Goal: Transaction & Acquisition: Purchase product/service

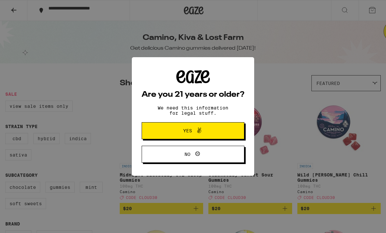
click at [193, 132] on span at bounding box center [197, 130] width 11 height 8
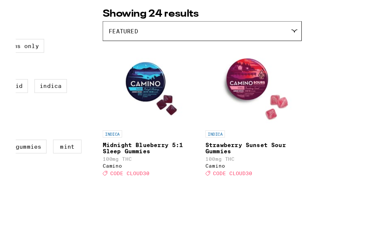
scroll to position [40, 0]
click at [130, 159] on p "Midnight Blueberry 5:1 Sleep Gummies" at bounding box center [158, 164] width 77 height 10
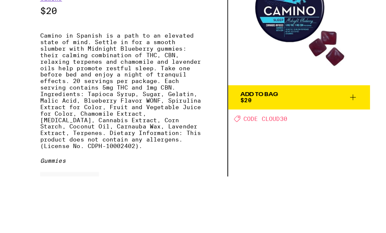
scroll to position [82, 0]
click at [242, 42] on img at bounding box center [228, 57] width 114 height 114
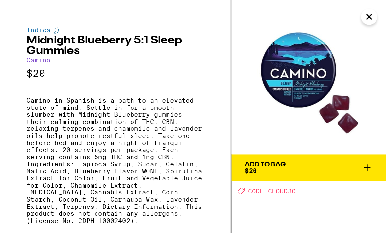
scroll to position [0, 0]
click at [171, 38] on div "Indica Midnight Blueberry 5:1 Sleep Gummies Camino $20 Camino in Spanish is a p…" at bounding box center [85, 86] width 171 height 172
click at [239, 28] on img at bounding box center [228, 57] width 114 height 114
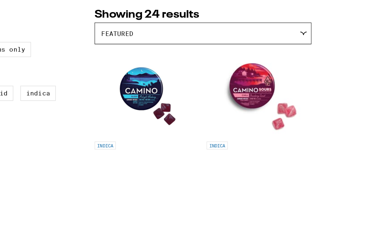
scroll to position [25, 0]
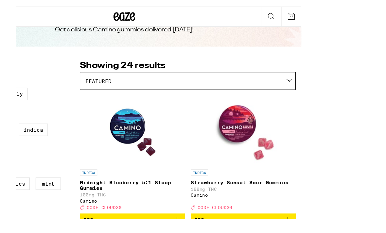
click at [220, 174] on p "Strawberry Sunset Sour Gummies" at bounding box center [267, 176] width 95 height 5
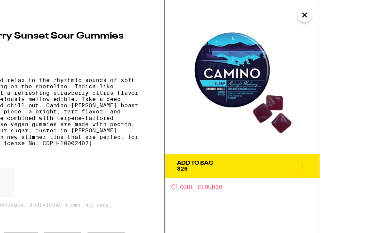
click at [197, 41] on img at bounding box center [256, 64] width 128 height 128
click at [192, 80] on img at bounding box center [256, 64] width 128 height 128
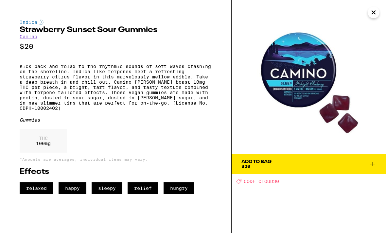
click at [263, 126] on img at bounding box center [308, 77] width 154 height 154
click at [375, 15] on icon "Close" at bounding box center [373, 13] width 8 height 10
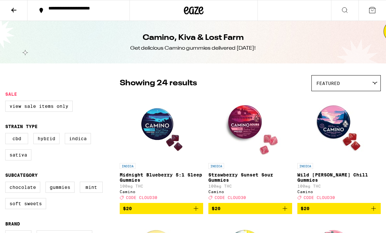
click at [327, 177] on p "Wild [PERSON_NAME] Chill Gummies" at bounding box center [338, 177] width 83 height 10
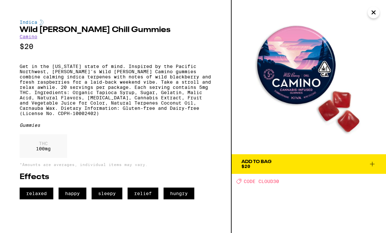
click at [373, 13] on icon "Close" at bounding box center [372, 12] width 3 height 3
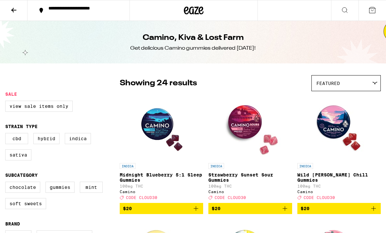
click at [255, 177] on p "Strawberry Sunset Sour Gummies" at bounding box center [249, 177] width 83 height 10
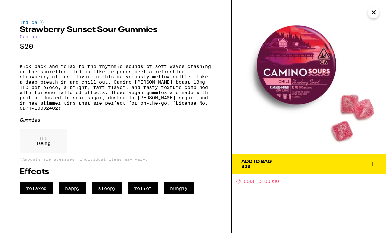
click at [374, 14] on icon "Close" at bounding box center [373, 13] width 8 height 10
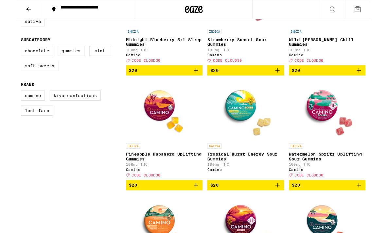
scroll to position [132, 0]
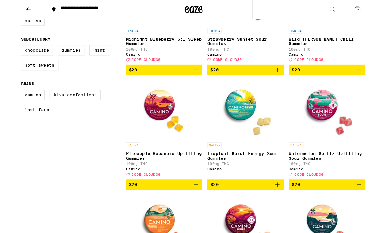
click at [175, 175] on p "Pineapple Habanero Uplifting Gummies" at bounding box center [161, 170] width 83 height 10
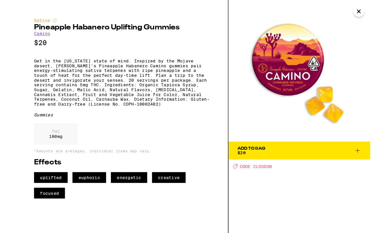
click at [373, 14] on icon "Close" at bounding box center [373, 13] width 8 height 10
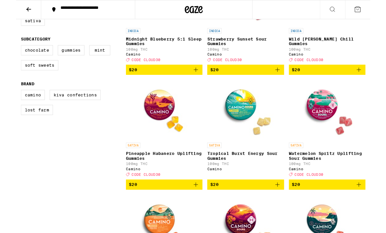
click at [267, 175] on p "Tropical Burst Energy Sour Gummies" at bounding box center [249, 170] width 83 height 10
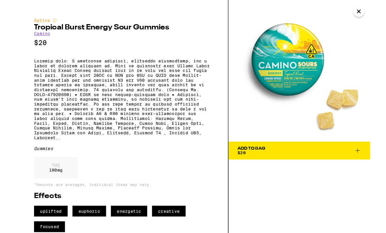
scroll to position [25, 0]
click at [371, 14] on icon "Close" at bounding box center [373, 13] width 8 height 10
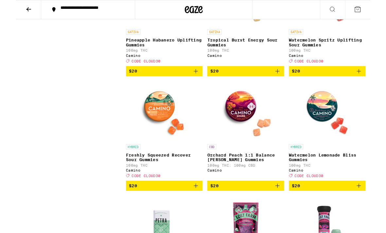
scroll to position [258, 0]
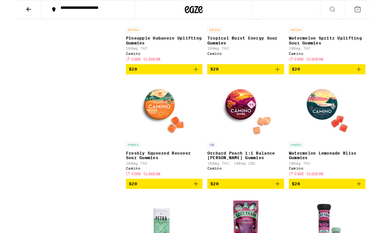
click at [179, 174] on p "Freshly Squeezed Recover Sour Gummies" at bounding box center [161, 169] width 83 height 10
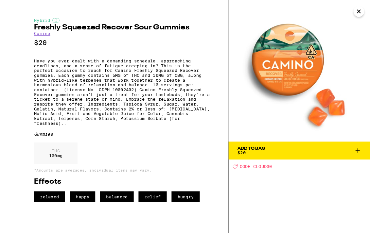
click at [375, 13] on icon "Close" at bounding box center [373, 13] width 8 height 10
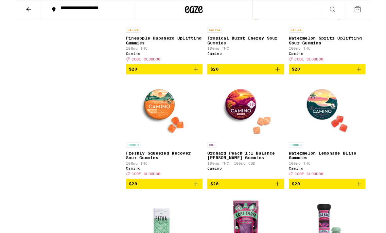
click at [266, 174] on p "Orchard Peach 1:1 Balance [PERSON_NAME] Gummies" at bounding box center [249, 169] width 83 height 10
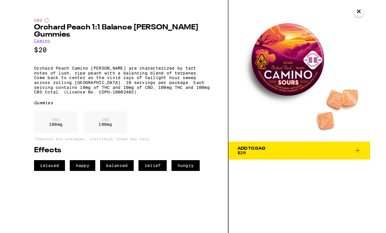
click at [373, 13] on icon "Close" at bounding box center [373, 13] width 8 height 10
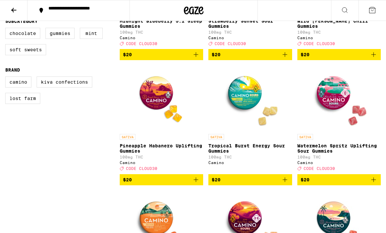
scroll to position [148, 0]
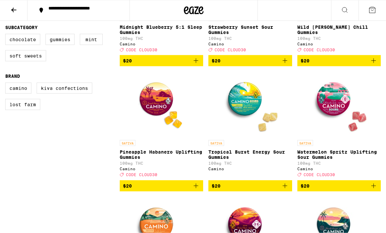
click at [91, 9] on div "**********" at bounding box center [82, 10] width 74 height 9
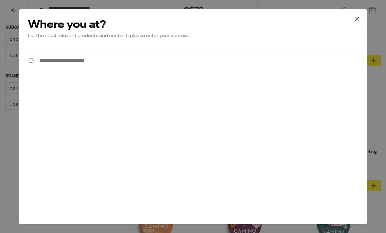
click at [53, 61] on input "**********" at bounding box center [193, 60] width 348 height 25
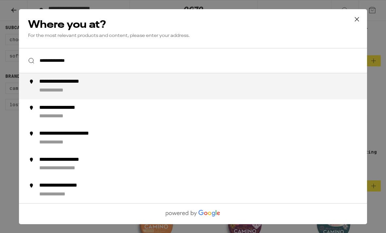
click at [62, 83] on div "**********" at bounding box center [73, 81] width 68 height 7
type input "**********"
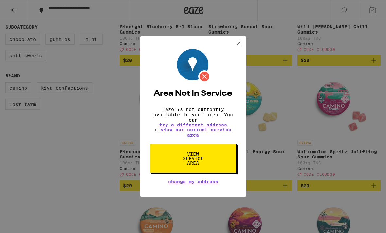
click at [240, 42] on img at bounding box center [240, 42] width 8 height 8
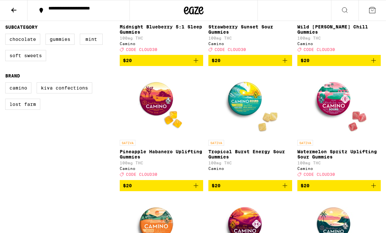
scroll to position [258, 0]
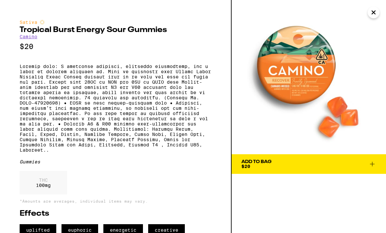
scroll to position [132, 0]
